Goal: Transaction & Acquisition: Purchase product/service

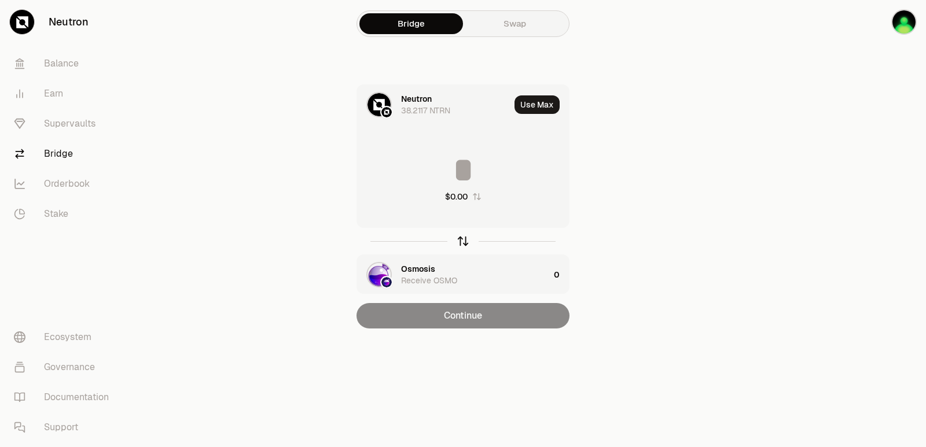
click at [463, 241] on icon "button" at bounding box center [463, 242] width 0 height 8
click at [464, 244] on icon "button" at bounding box center [463, 241] width 13 height 13
click at [459, 238] on icon "button" at bounding box center [463, 241] width 13 height 13
click at [438, 100] on div "Osmosis 102.9302 OSMO" at bounding box center [455, 104] width 109 height 23
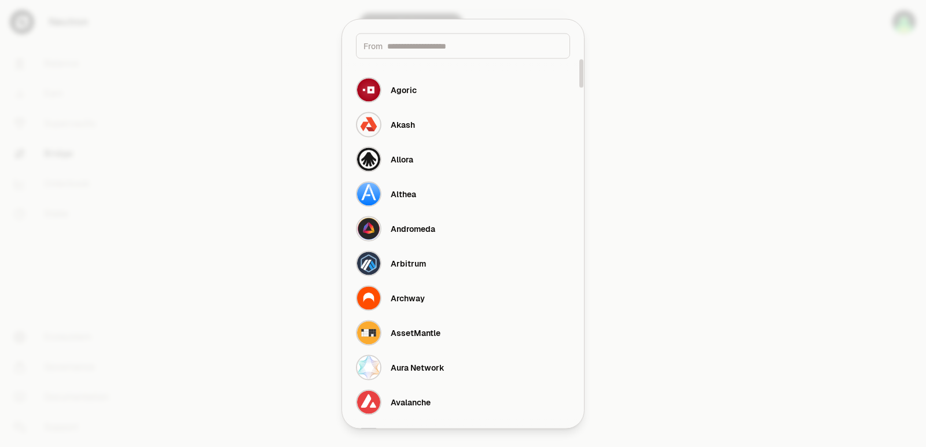
click at [418, 43] on input at bounding box center [474, 46] width 175 height 12
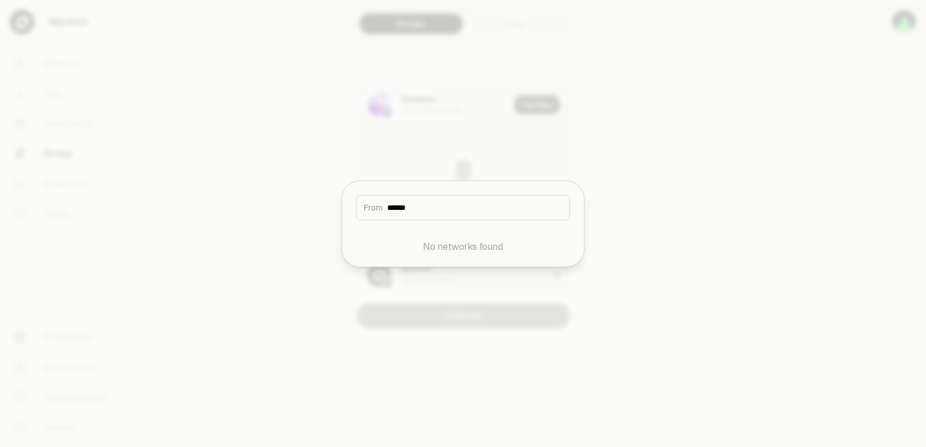
drag, startPoint x: 445, startPoint y: 214, endPoint x: 352, endPoint y: 214, distance: 93.2
click at [352, 214] on div "From ******" at bounding box center [463, 200] width 242 height 39
drag, startPoint x: 446, startPoint y: 216, endPoint x: 436, endPoint y: 215, distance: 9.9
click at [445, 216] on div "From ******" at bounding box center [463, 207] width 214 height 25
drag, startPoint x: 424, startPoint y: 209, endPoint x: 348, endPoint y: 215, distance: 76.6
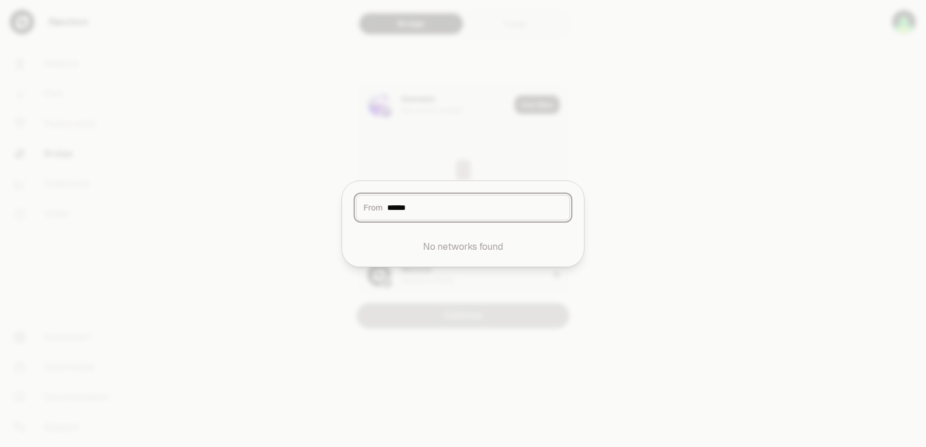
click at [348, 215] on div "From ******" at bounding box center [463, 200] width 242 height 39
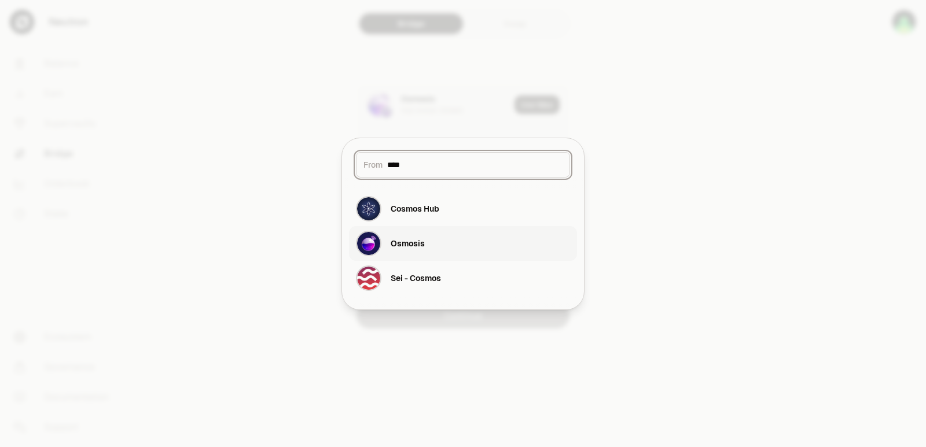
type input "****"
click at [388, 249] on div "Osmosis" at bounding box center [390, 243] width 69 height 25
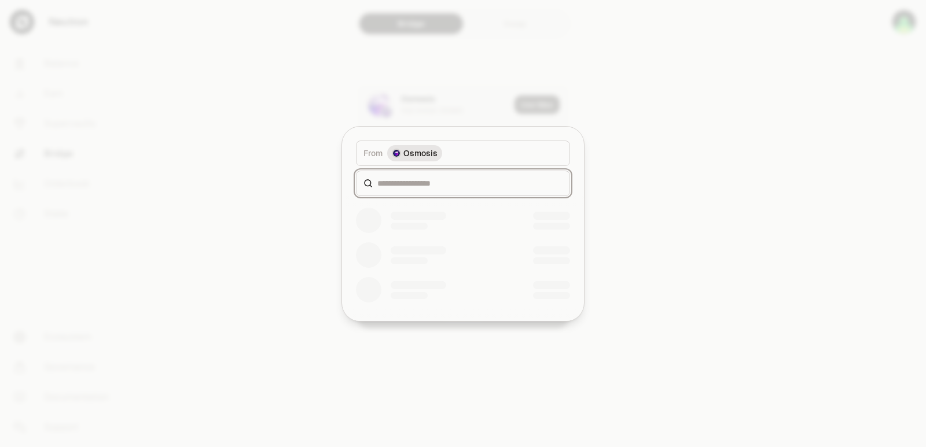
click at [434, 186] on input at bounding box center [469, 184] width 185 height 12
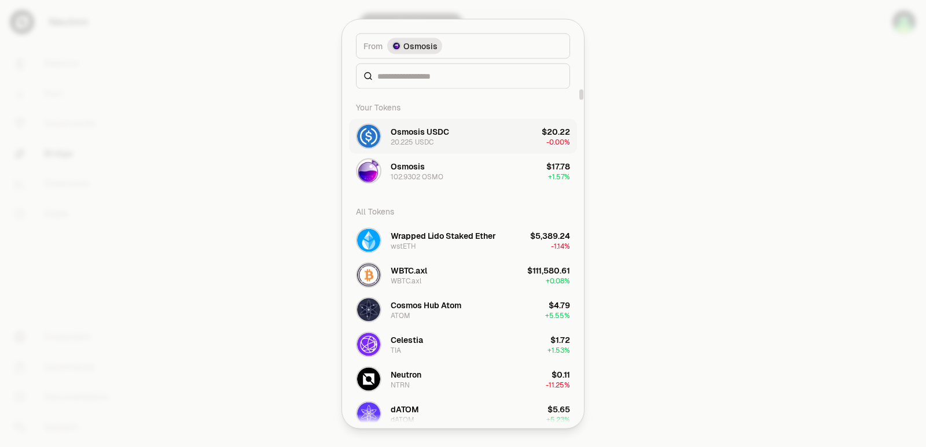
click at [436, 140] on div "Osmosis USDC 20.225 USDC" at bounding box center [420, 136] width 58 height 21
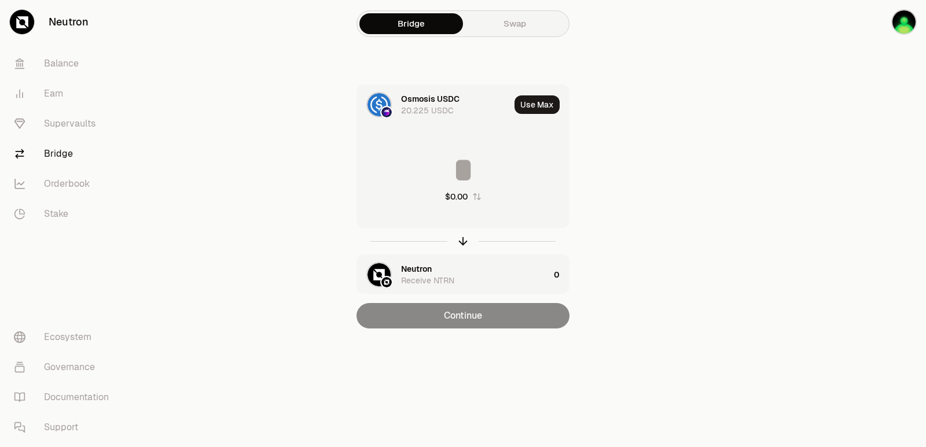
click at [421, 269] on div "Neutron" at bounding box center [416, 269] width 31 height 12
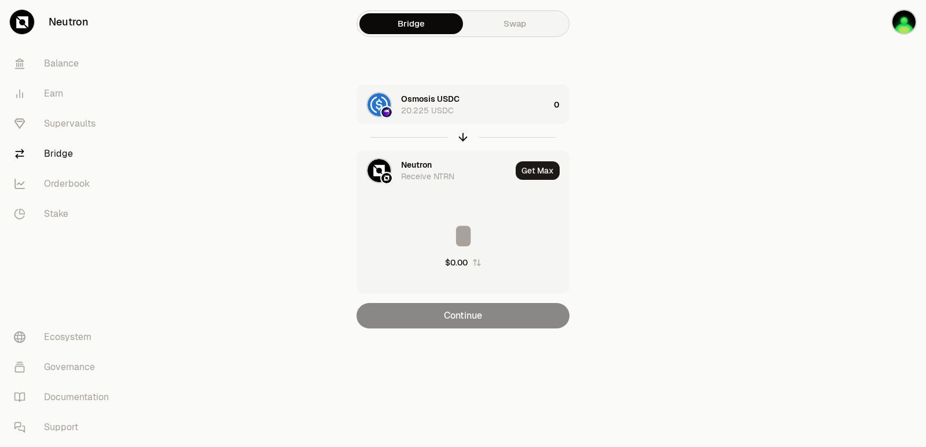
click at [424, 167] on div "Neutron" at bounding box center [416, 165] width 31 height 12
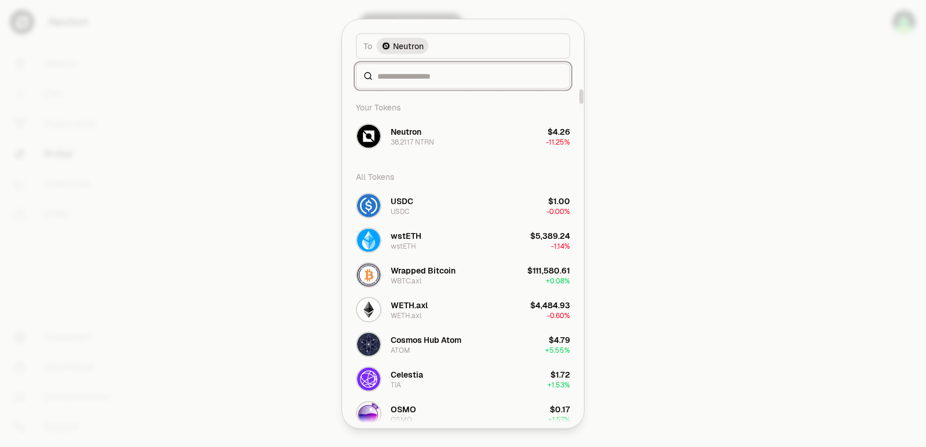
click at [403, 73] on input at bounding box center [469, 76] width 185 height 12
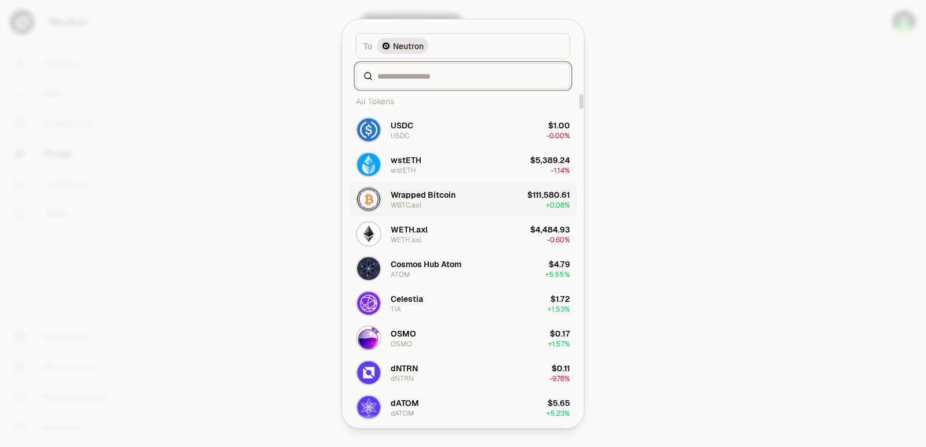
scroll to position [174, 0]
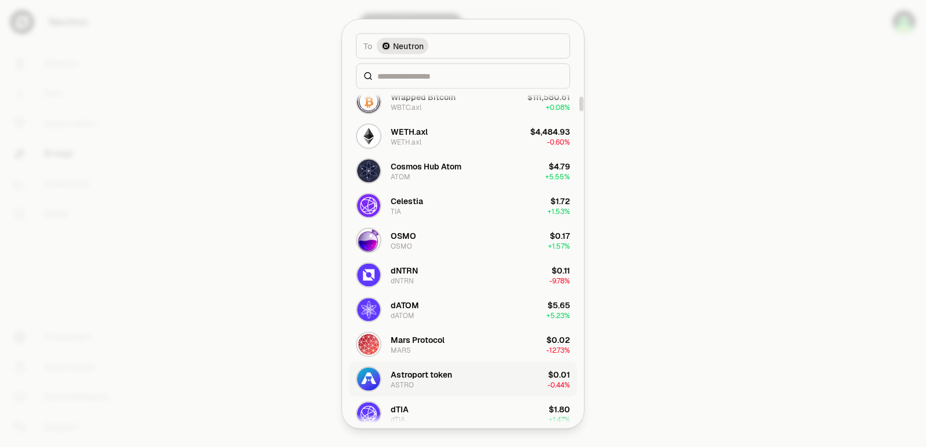
click at [405, 386] on div "ASTRO" at bounding box center [402, 384] width 23 height 9
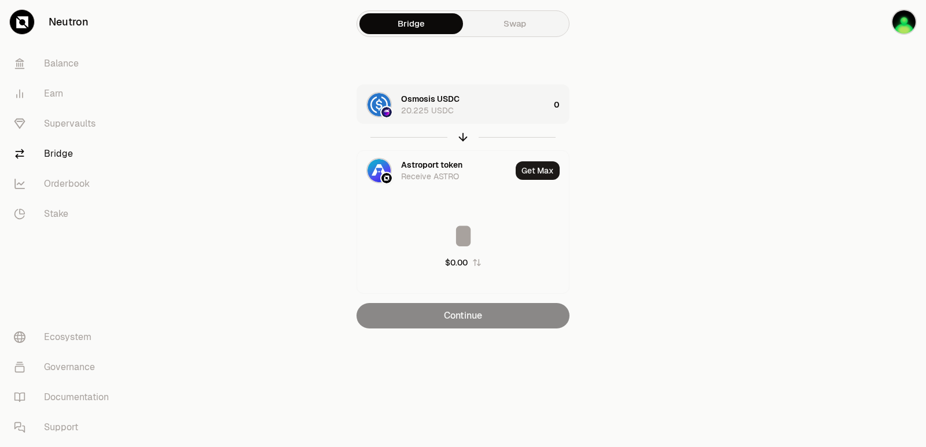
click at [487, 112] on div "Osmosis USDC 20.225 USDC" at bounding box center [475, 104] width 148 height 23
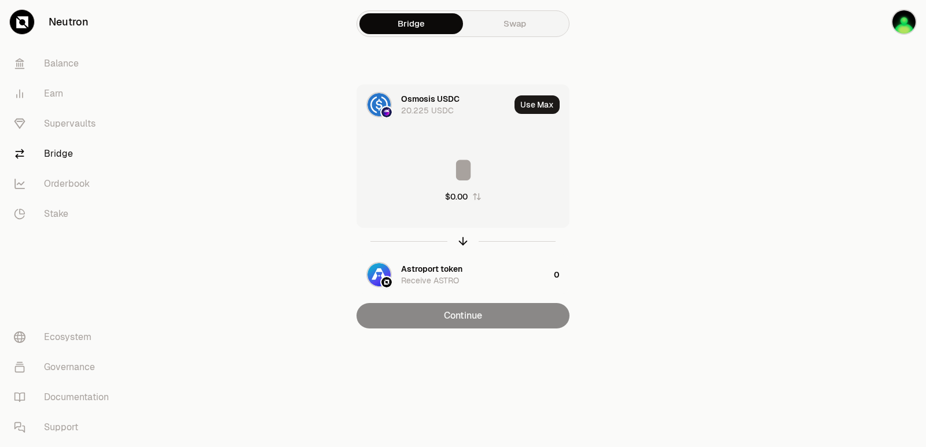
click at [465, 183] on input at bounding box center [463, 170] width 212 height 35
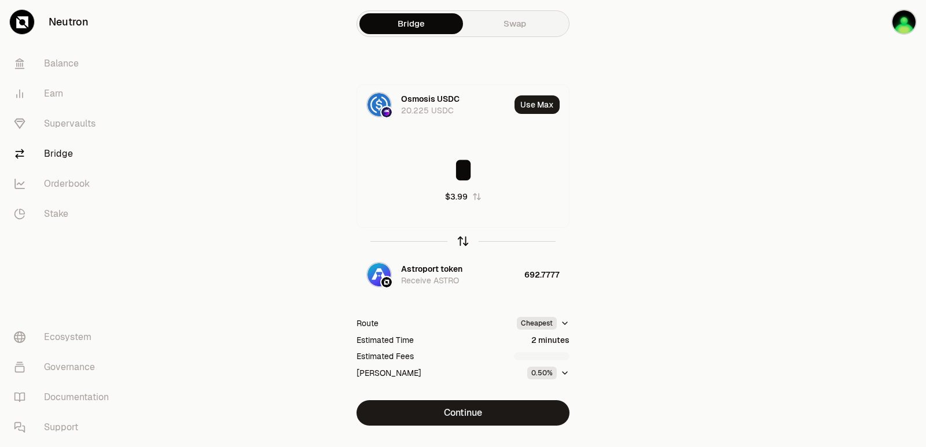
type input "*"
click at [469, 239] on icon "button" at bounding box center [463, 241] width 13 height 13
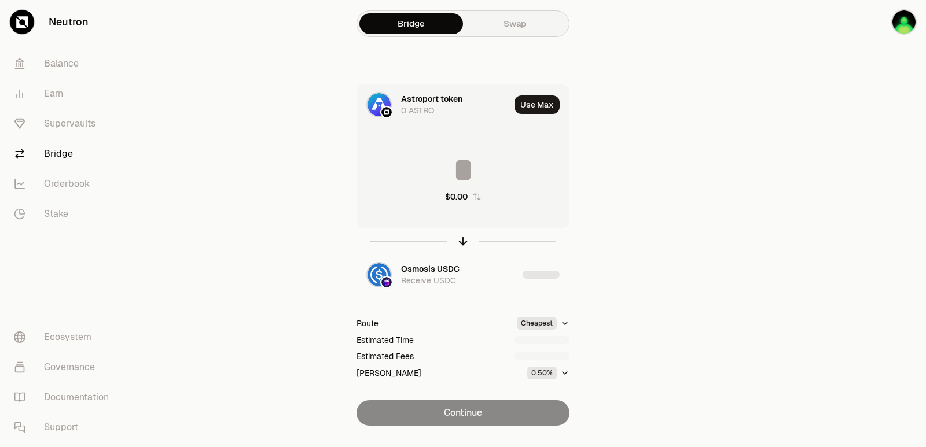
click at [447, 163] on input at bounding box center [463, 170] width 212 height 35
type input "***"
click at [460, 240] on icon "button" at bounding box center [463, 241] width 13 height 13
type input "********"
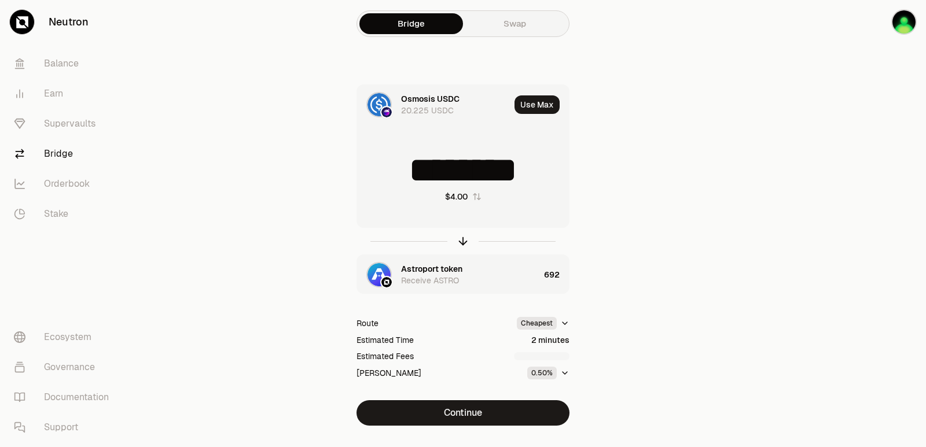
click at [419, 263] on div "Astroport token" at bounding box center [431, 269] width 61 height 12
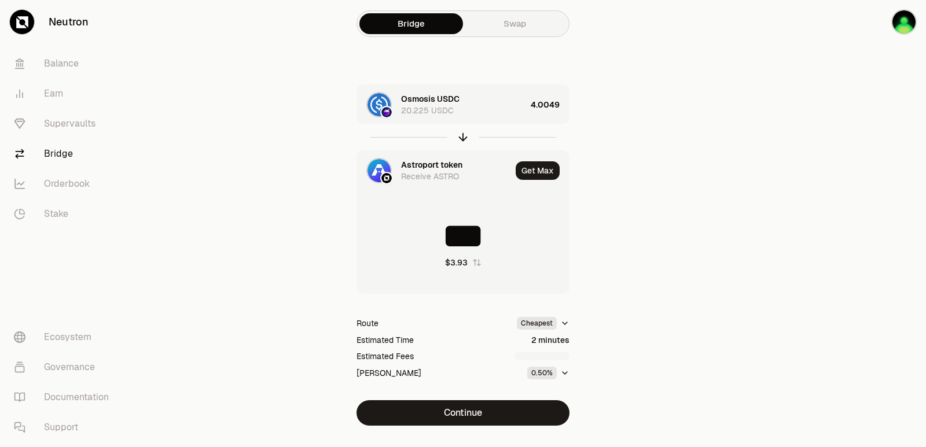
click at [446, 166] on div "Astroport token" at bounding box center [431, 165] width 61 height 12
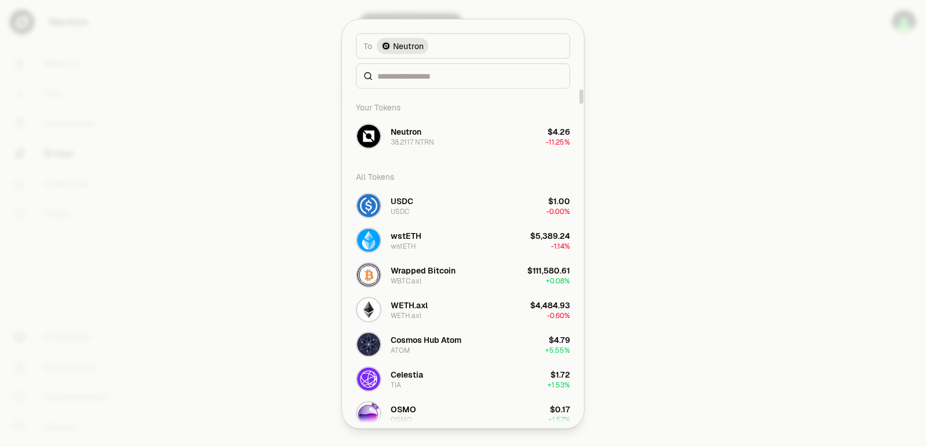
click at [424, 82] on div at bounding box center [463, 75] width 214 height 25
click at [413, 77] on input at bounding box center [469, 76] width 185 height 12
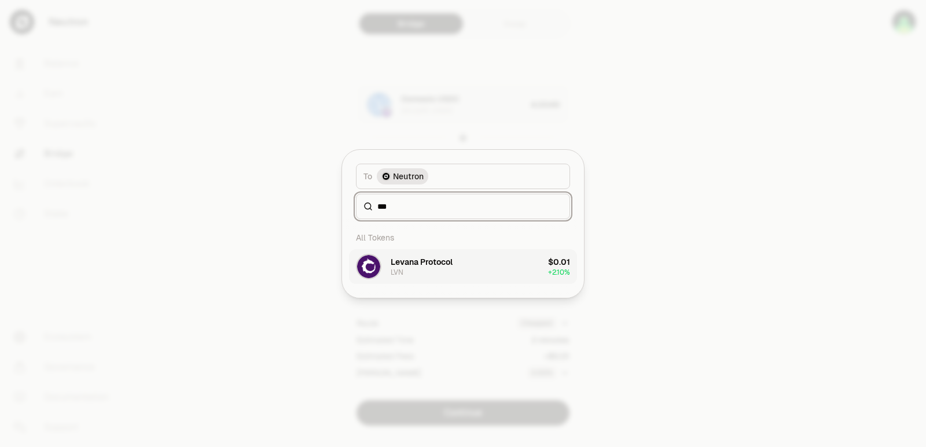
type input "***"
click at [448, 267] on div "Levana Protocol" at bounding box center [422, 262] width 62 height 12
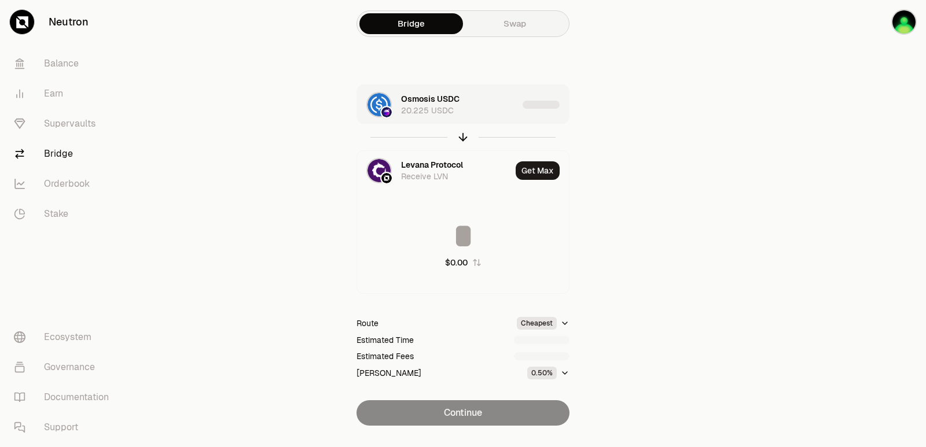
click at [486, 111] on div "Osmosis USDC 20.225 USDC" at bounding box center [459, 104] width 117 height 23
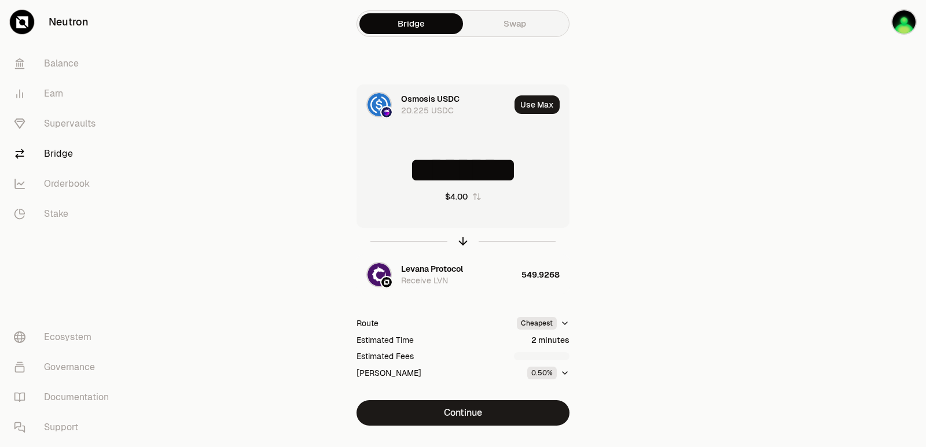
drag, startPoint x: 544, startPoint y: 173, endPoint x: 454, endPoint y: 173, distance: 89.7
click at [454, 173] on input "********" at bounding box center [463, 170] width 212 height 35
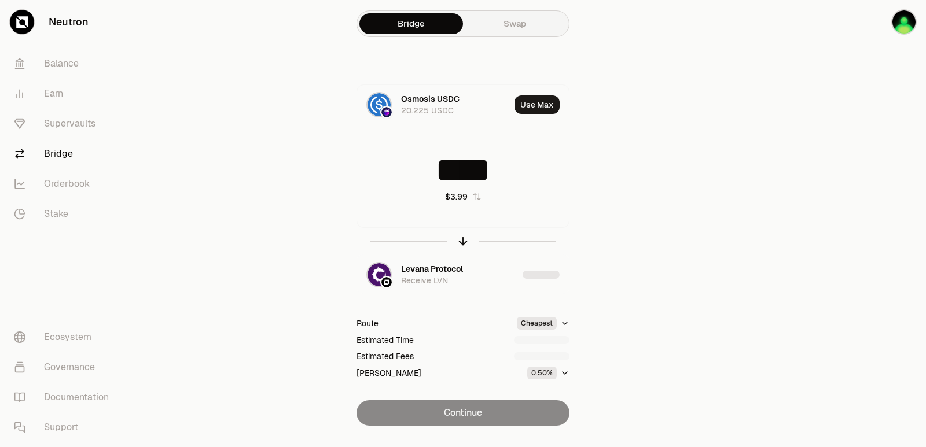
type input "****"
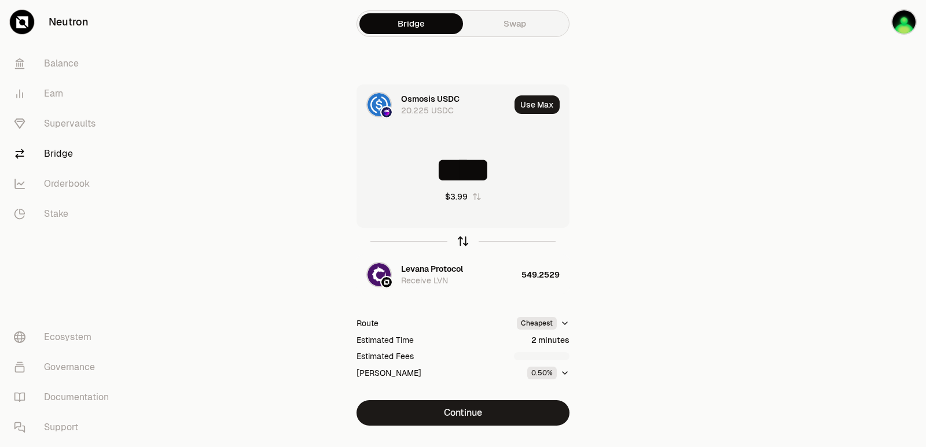
click at [460, 237] on icon "button" at bounding box center [463, 241] width 13 height 13
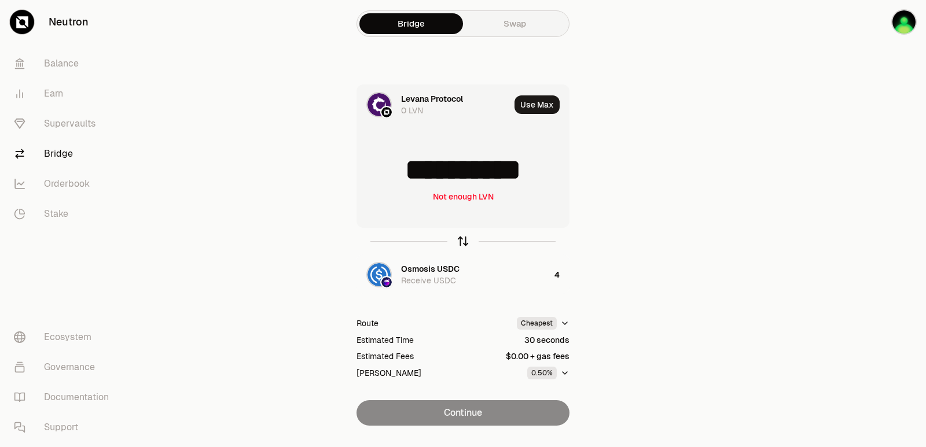
click at [460, 237] on icon "button" at bounding box center [463, 241] width 13 height 13
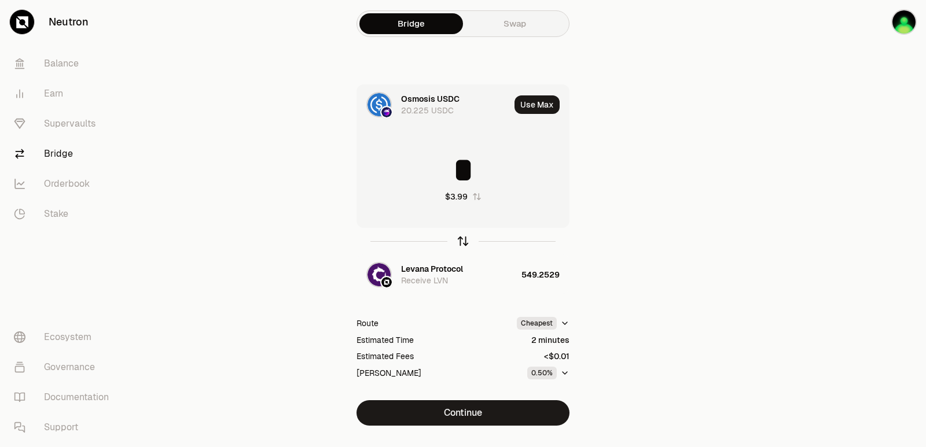
click at [460, 237] on icon "button" at bounding box center [463, 241] width 13 height 13
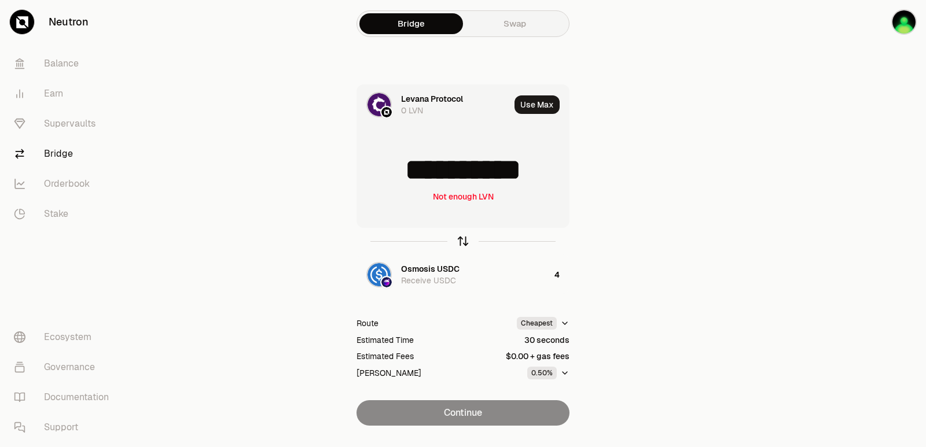
click at [460, 238] on icon "button" at bounding box center [463, 241] width 13 height 13
type input "*"
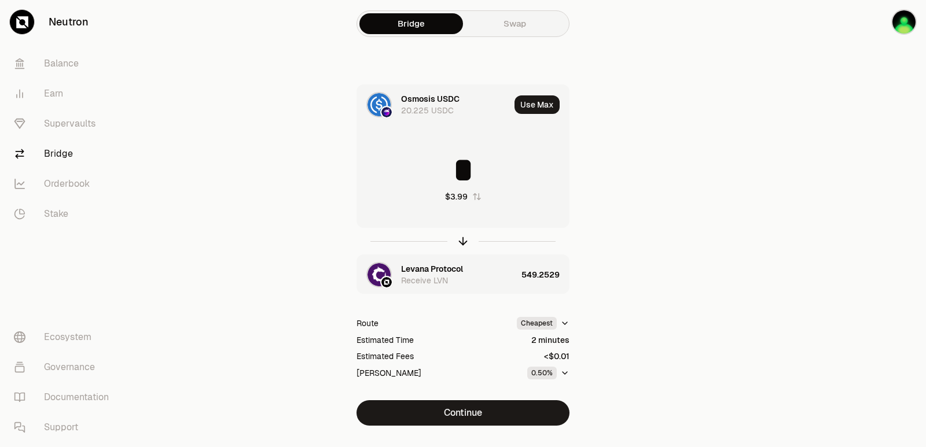
click at [441, 263] on div "Levana Protocol" at bounding box center [432, 269] width 62 height 12
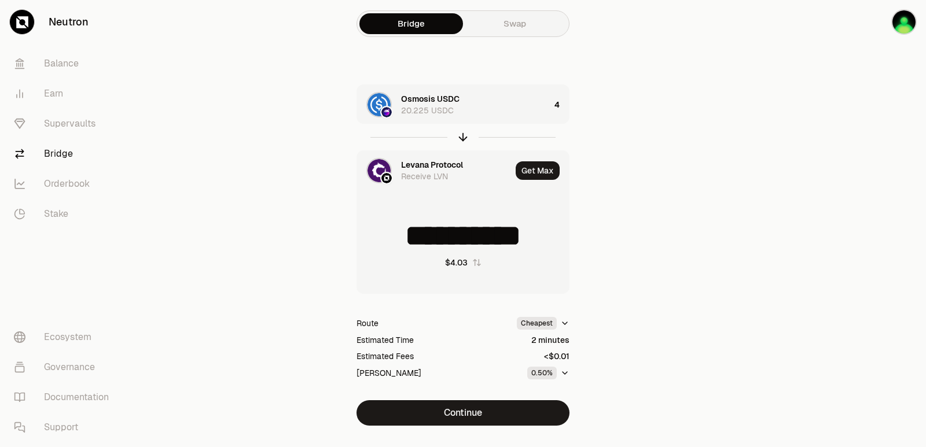
click at [425, 156] on div "Levana Protocol Receive LVN" at bounding box center [434, 170] width 154 height 39
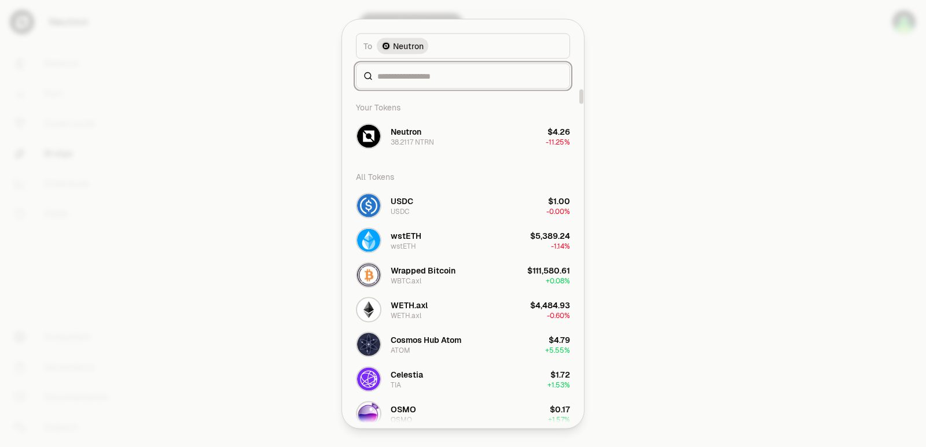
click at [427, 78] on input at bounding box center [469, 76] width 185 height 12
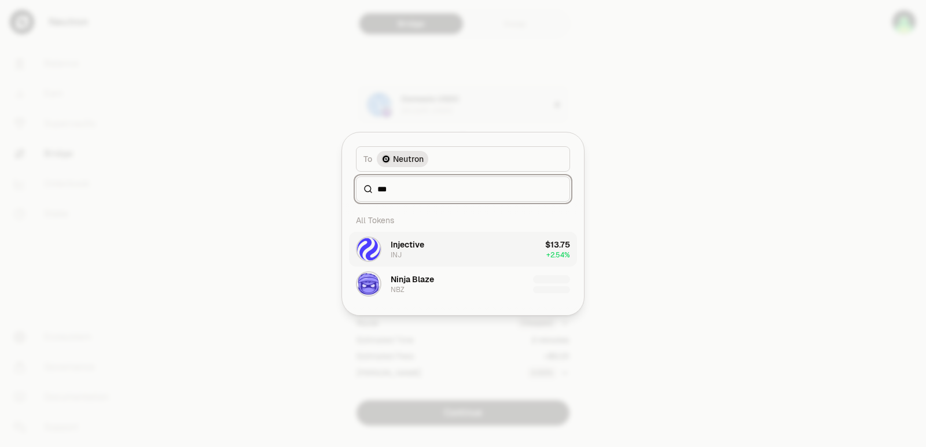
type input "***"
click at [451, 256] on button "Injective INJ $13.75 + 2.54%" at bounding box center [463, 249] width 228 height 35
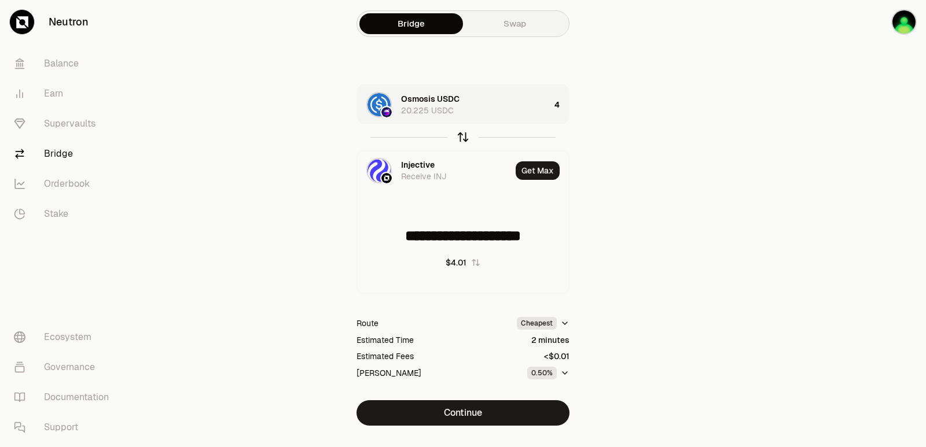
click at [463, 134] on icon "button" at bounding box center [464, 135] width 8 height 3
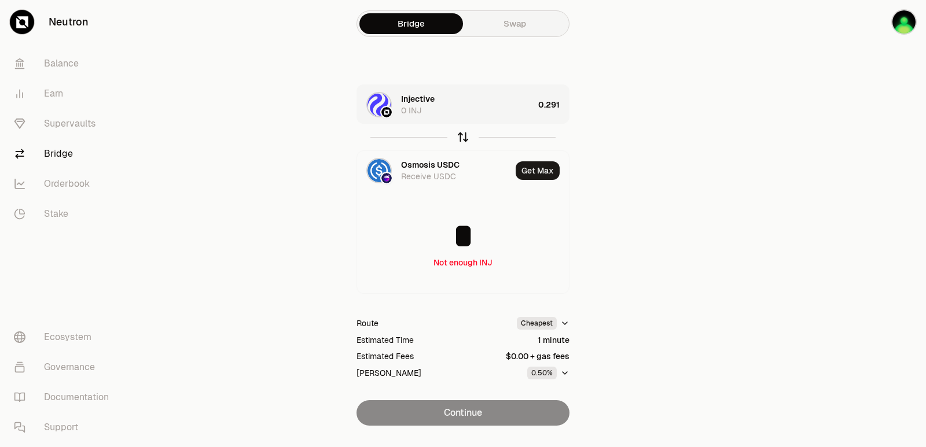
click at [463, 135] on icon "button" at bounding box center [463, 137] width 13 height 13
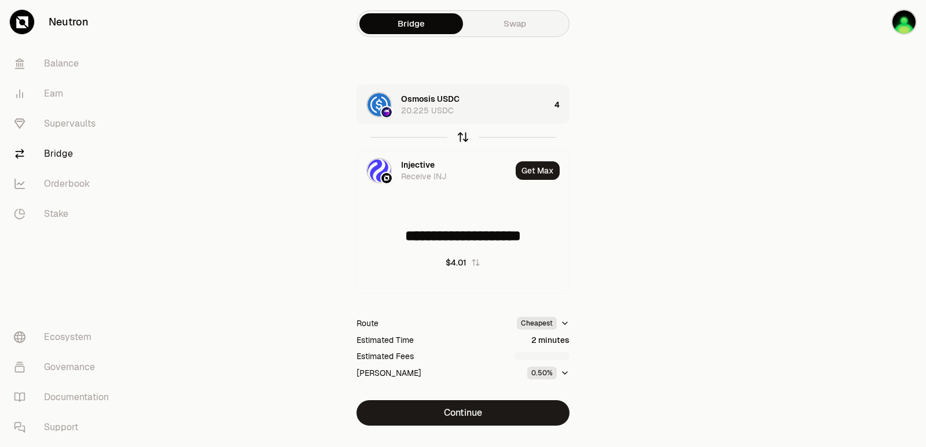
click at [463, 135] on icon "button" at bounding box center [463, 138] width 0 height 8
type input "*"
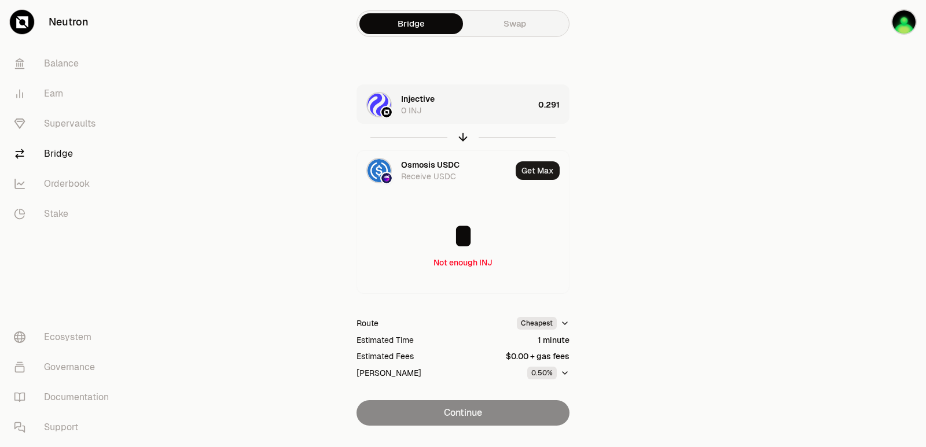
click at [546, 108] on div "0.291" at bounding box center [553, 104] width 31 height 39
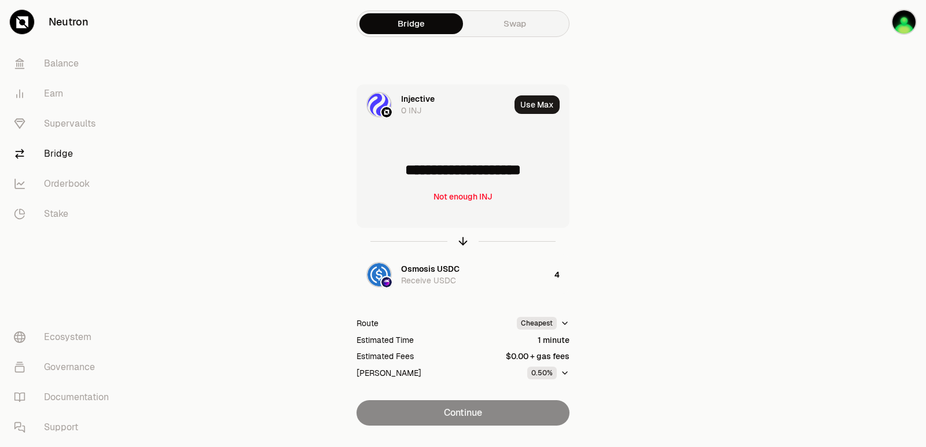
drag, startPoint x: 558, startPoint y: 171, endPoint x: 401, endPoint y: 170, distance: 156.9
click at [401, 170] on input "**********" at bounding box center [463, 170] width 212 height 35
type input "******"
click at [463, 243] on icon "button" at bounding box center [463, 242] width 0 height 8
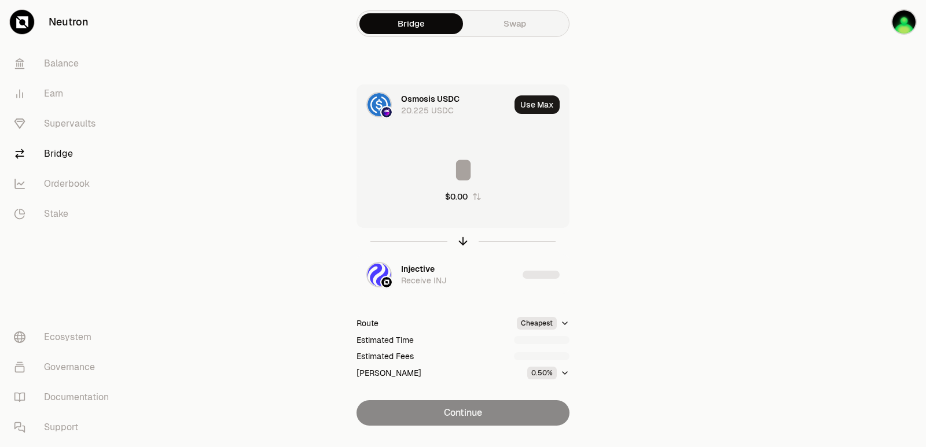
click at [460, 168] on input at bounding box center [463, 170] width 212 height 35
type input "*"
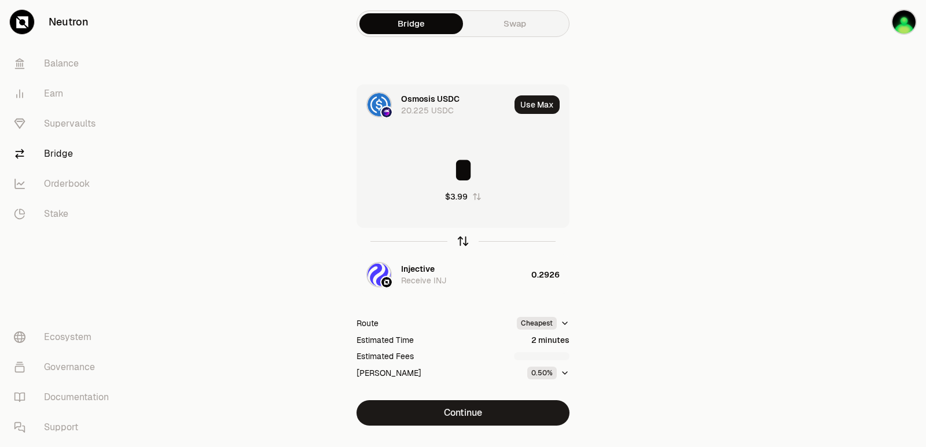
click at [459, 246] on icon "button" at bounding box center [463, 241] width 13 height 13
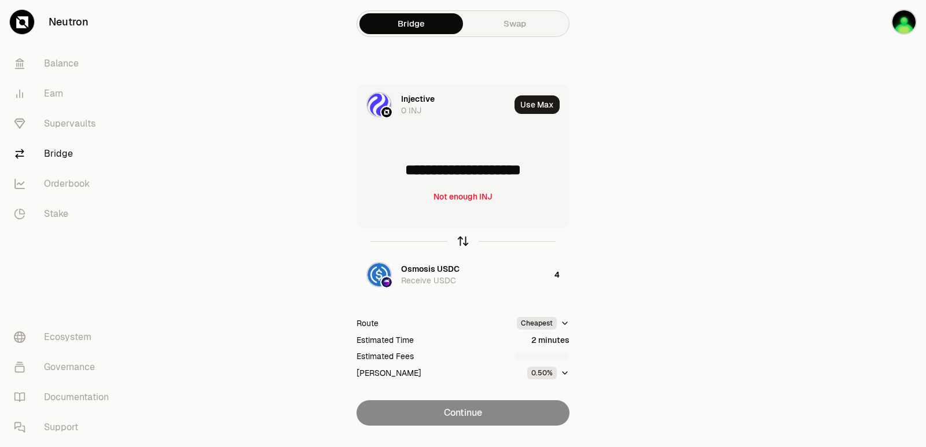
click at [459, 246] on icon "button" at bounding box center [463, 241] width 13 height 13
type input "*"
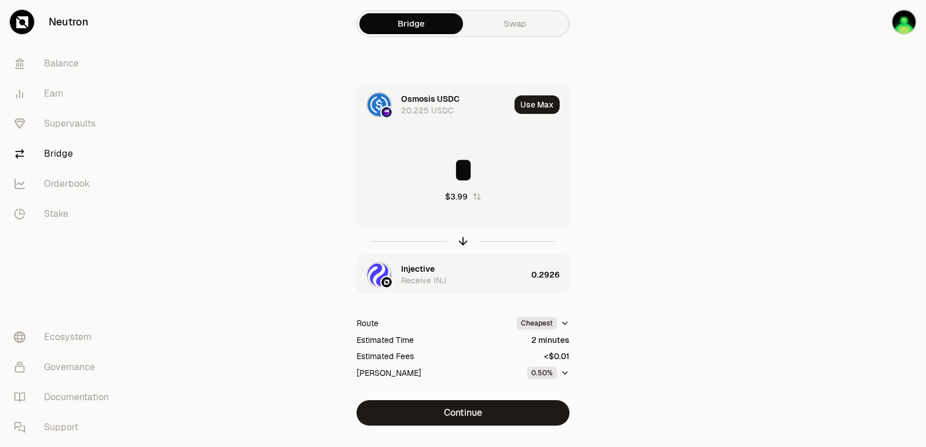
click at [421, 272] on div "Injective" at bounding box center [418, 269] width 34 height 12
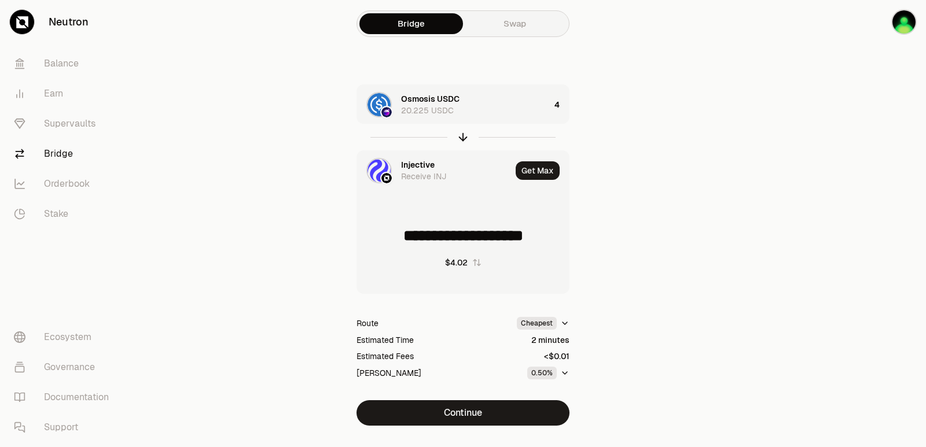
click at [423, 161] on div "Injective" at bounding box center [418, 165] width 34 height 12
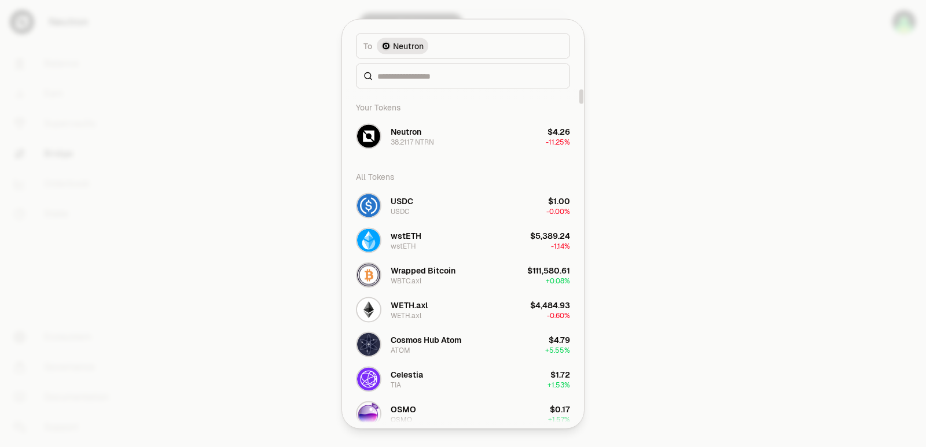
click at [846, 201] on div at bounding box center [463, 223] width 926 height 447
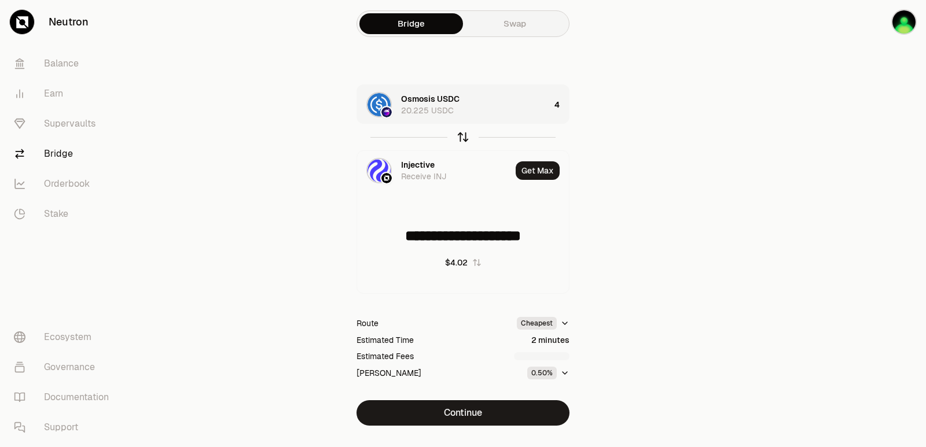
click at [461, 138] on icon "button" at bounding box center [463, 137] width 13 height 13
type input "*"
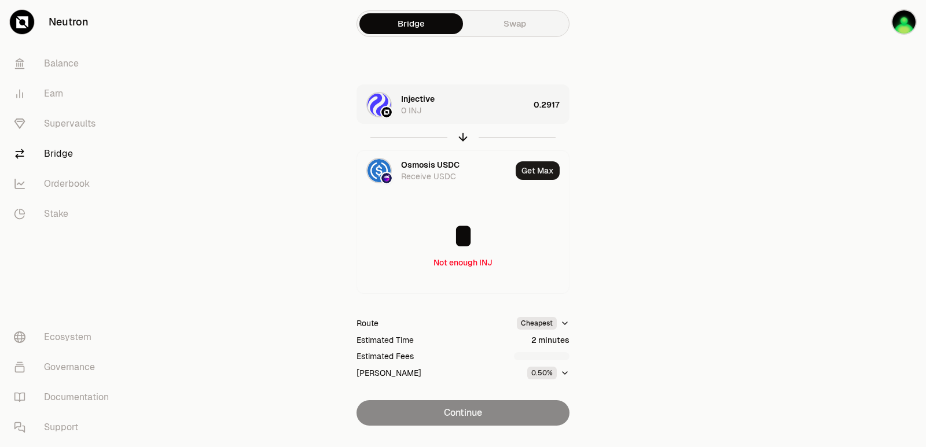
click at [552, 116] on div "0.2917" at bounding box center [551, 104] width 35 height 39
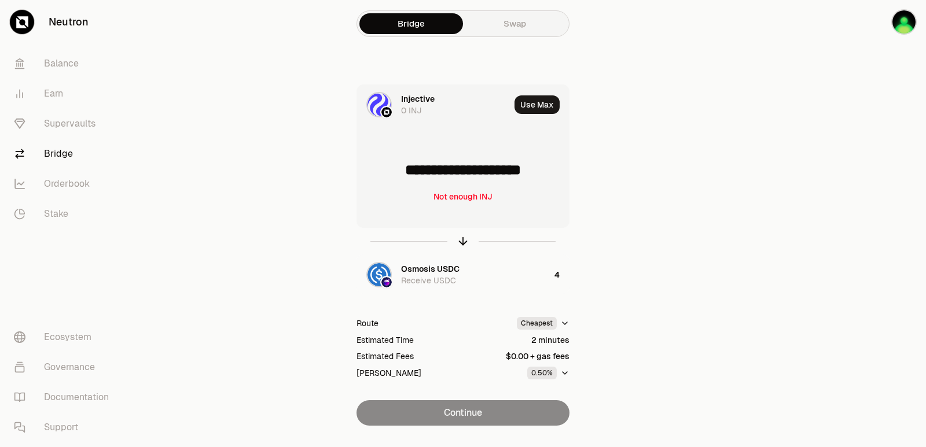
drag, startPoint x: 555, startPoint y: 170, endPoint x: 410, endPoint y: 172, distance: 144.7
click at [410, 172] on input "**********" at bounding box center [463, 170] width 212 height 35
type input "******"
click at [460, 243] on icon "button" at bounding box center [463, 241] width 13 height 13
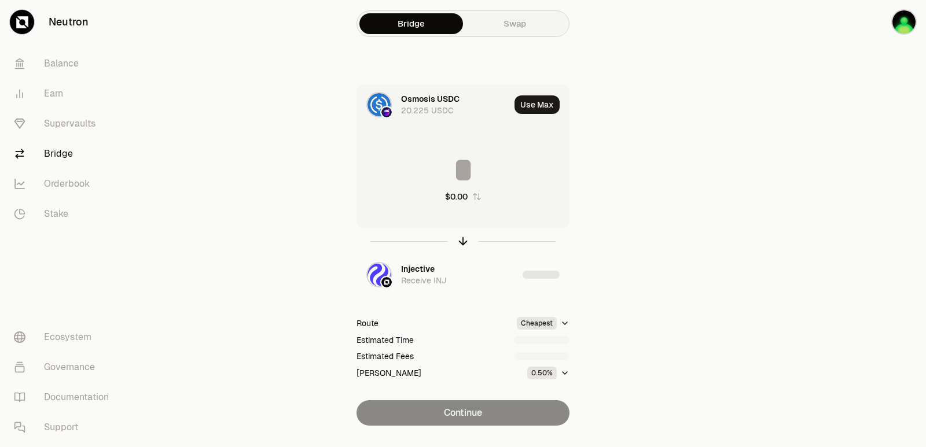
click at [446, 183] on input at bounding box center [463, 170] width 212 height 35
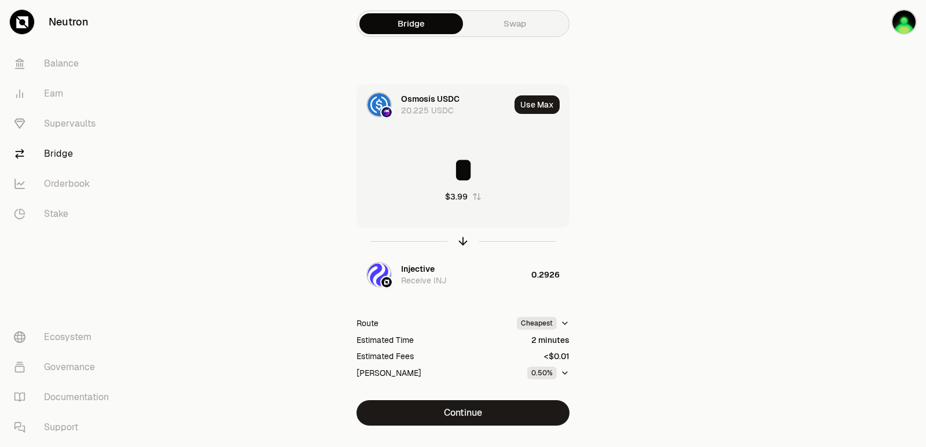
drag, startPoint x: 479, startPoint y: 164, endPoint x: 434, endPoint y: 164, distance: 45.1
click at [434, 164] on input "*" at bounding box center [463, 170] width 212 height 35
type input "*"
click at [462, 238] on icon "button" at bounding box center [463, 241] width 13 height 13
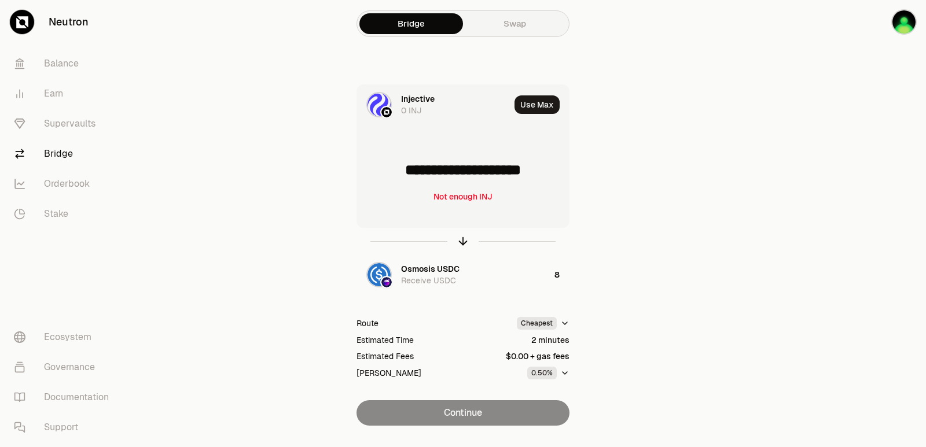
drag, startPoint x: 555, startPoint y: 169, endPoint x: 410, endPoint y: 172, distance: 145.3
click at [410, 172] on input "**********" at bounding box center [463, 170] width 212 height 35
type input "******"
click at [460, 242] on icon "button" at bounding box center [463, 241] width 13 height 13
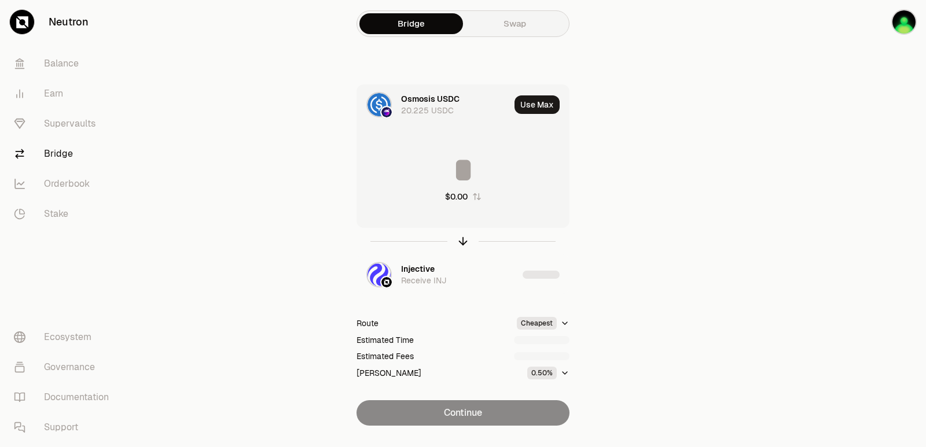
click at [441, 171] on input at bounding box center [463, 170] width 212 height 35
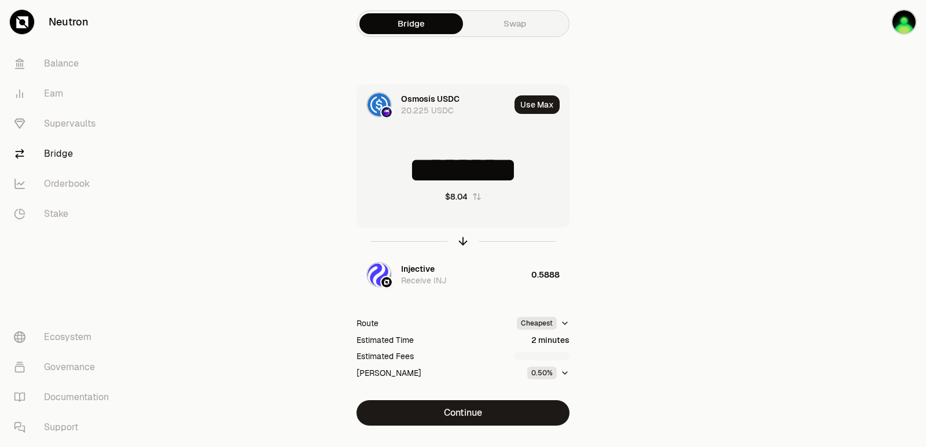
drag, startPoint x: 546, startPoint y: 170, endPoint x: 405, endPoint y: 172, distance: 141.3
click at [405, 172] on input "********" at bounding box center [463, 170] width 212 height 35
type input "*"
click at [457, 395] on div "Osmosis USDC 20.225 USDC Use Max * $7.99 Injective Receive INJ 0.5853 Route Che…" at bounding box center [463, 256] width 389 height 342
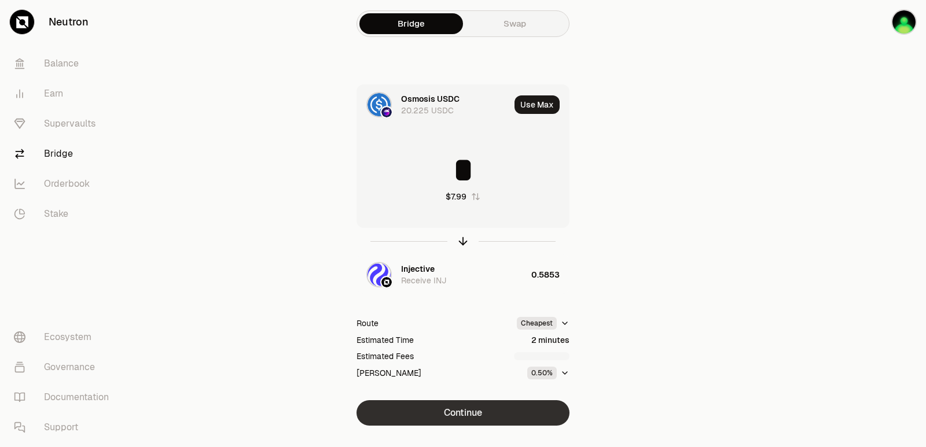
click at [461, 417] on button "Continue" at bounding box center [463, 413] width 213 height 25
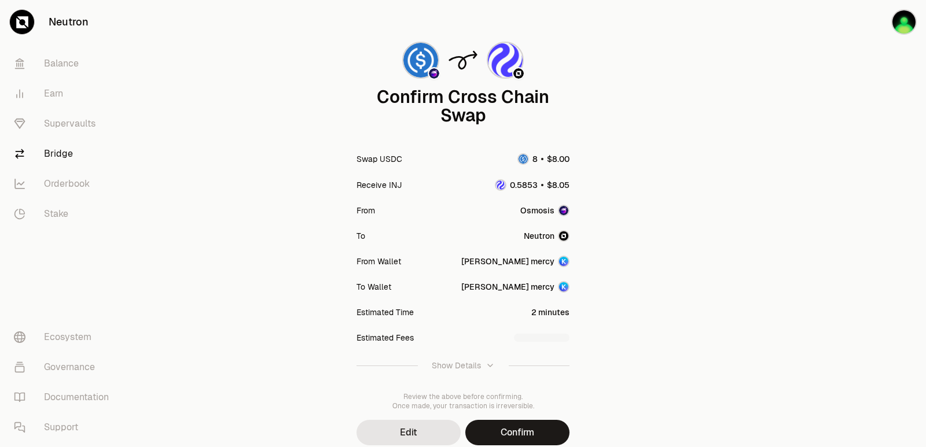
scroll to position [96, 0]
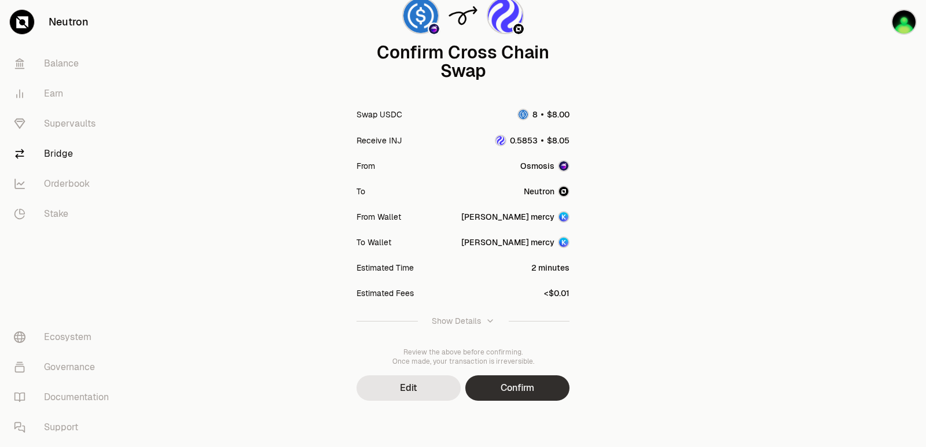
click at [489, 395] on button "Confirm" at bounding box center [517, 388] width 104 height 25
